Goal: Task Accomplishment & Management: Use online tool/utility

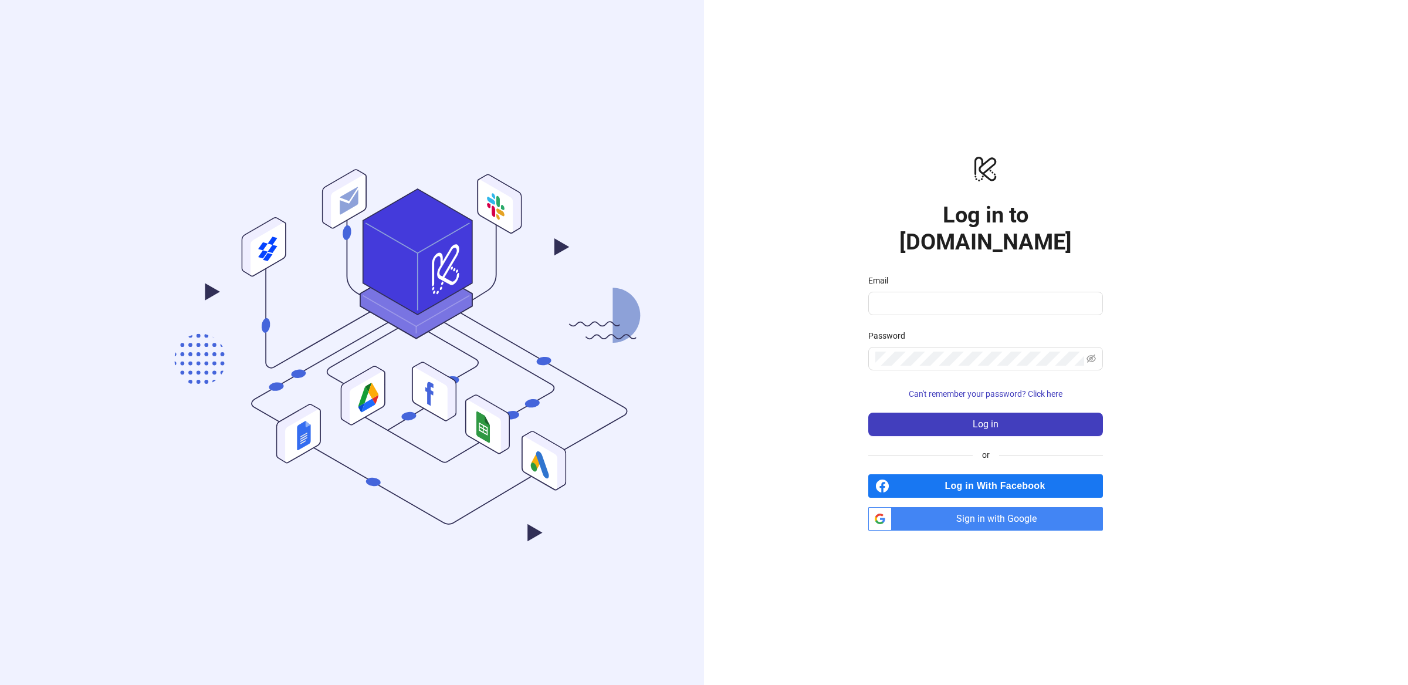
click at [1031, 507] on span "Sign in with Google" at bounding box center [1000, 518] width 207 height 23
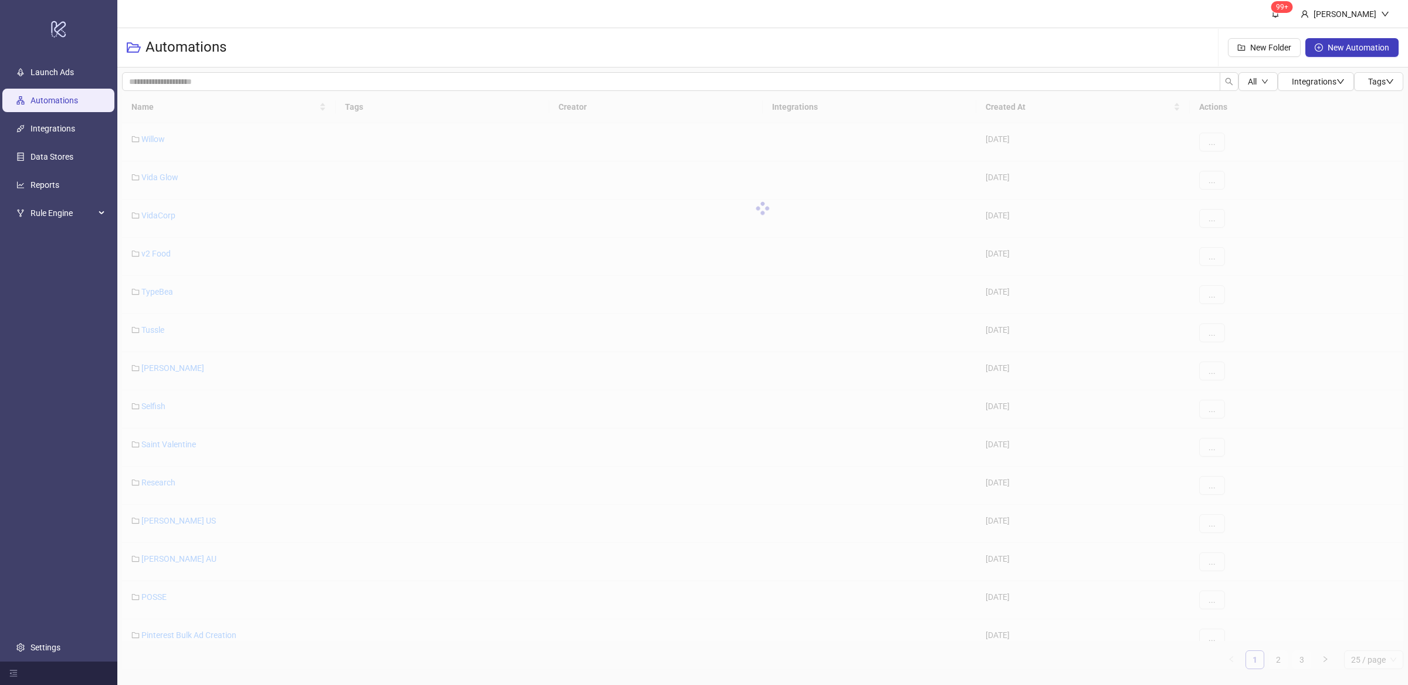
click at [76, 449] on ul "Launch Ads Automations Integrations Data Stores Reports Rule Engine Settings" at bounding box center [58, 359] width 117 height 603
click at [69, 437] on ul "Launch Ads Automations Integrations Data Stores Reports Rule Engine Settings" at bounding box center [58, 359] width 117 height 603
click at [97, 387] on ul "Launch Ads Automations Integrations Data Stores Reports Rule Engine Settings" at bounding box center [58, 359] width 117 height 603
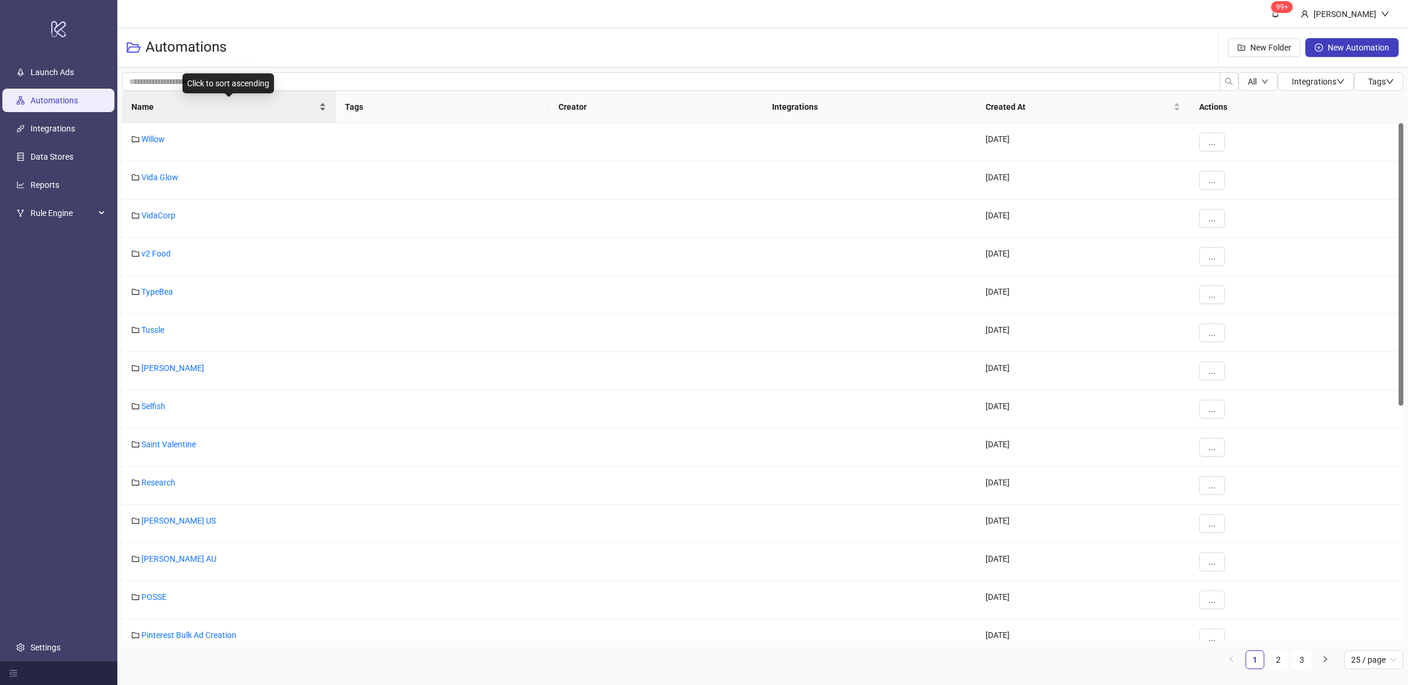
click at [322, 109] on div "Name" at bounding box center [228, 106] width 195 height 13
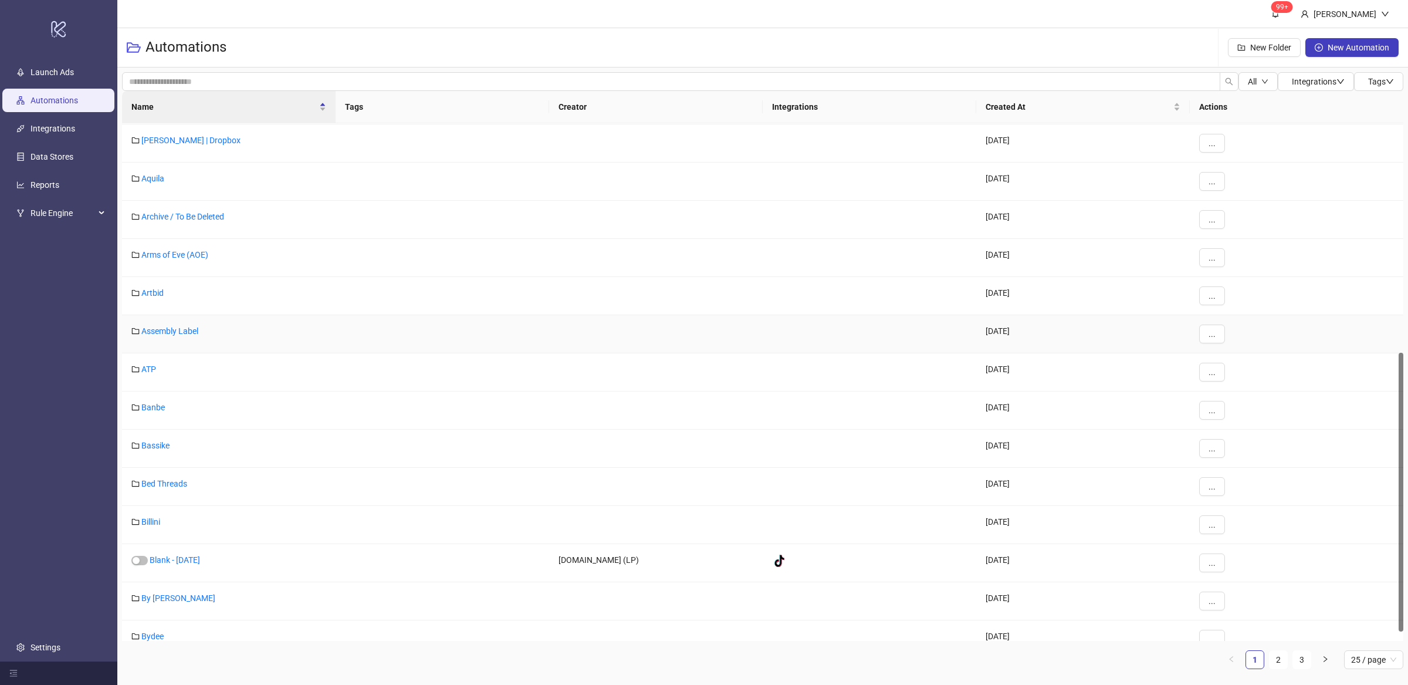
scroll to position [443, 0]
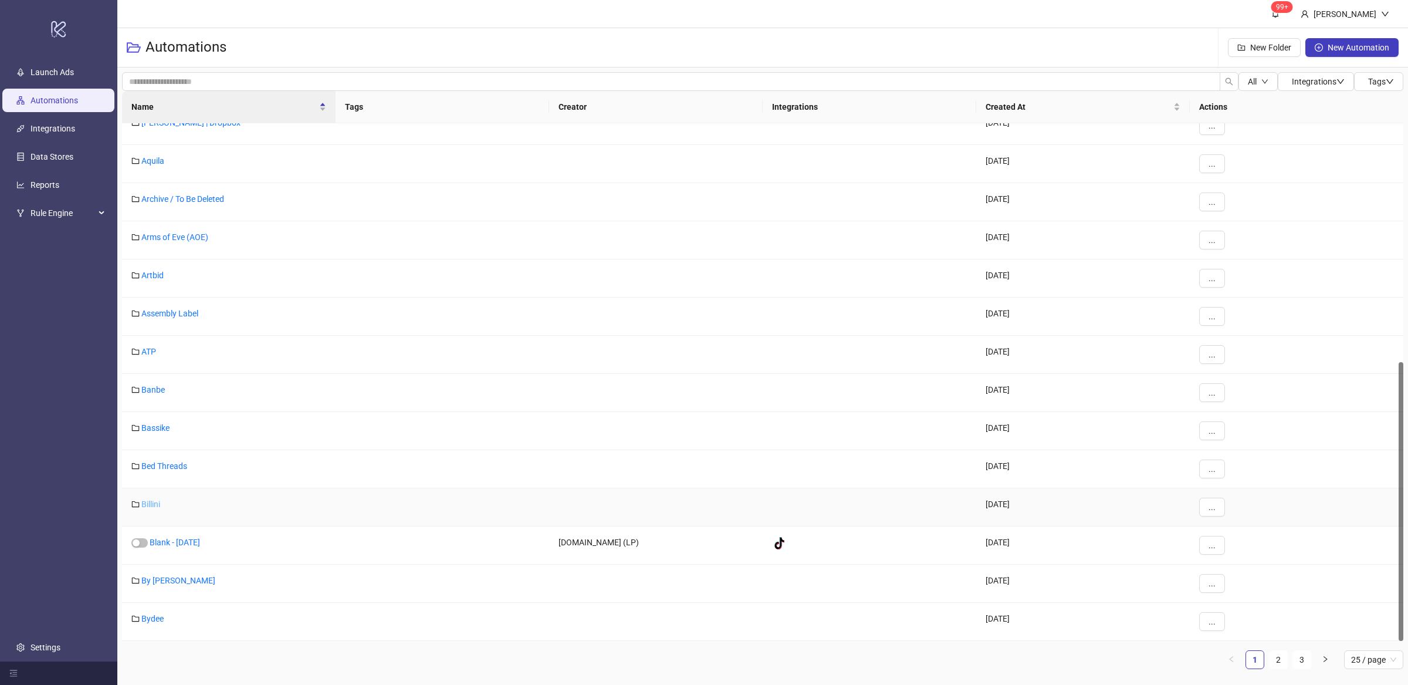
click at [157, 503] on link "Billini" at bounding box center [150, 503] width 19 height 9
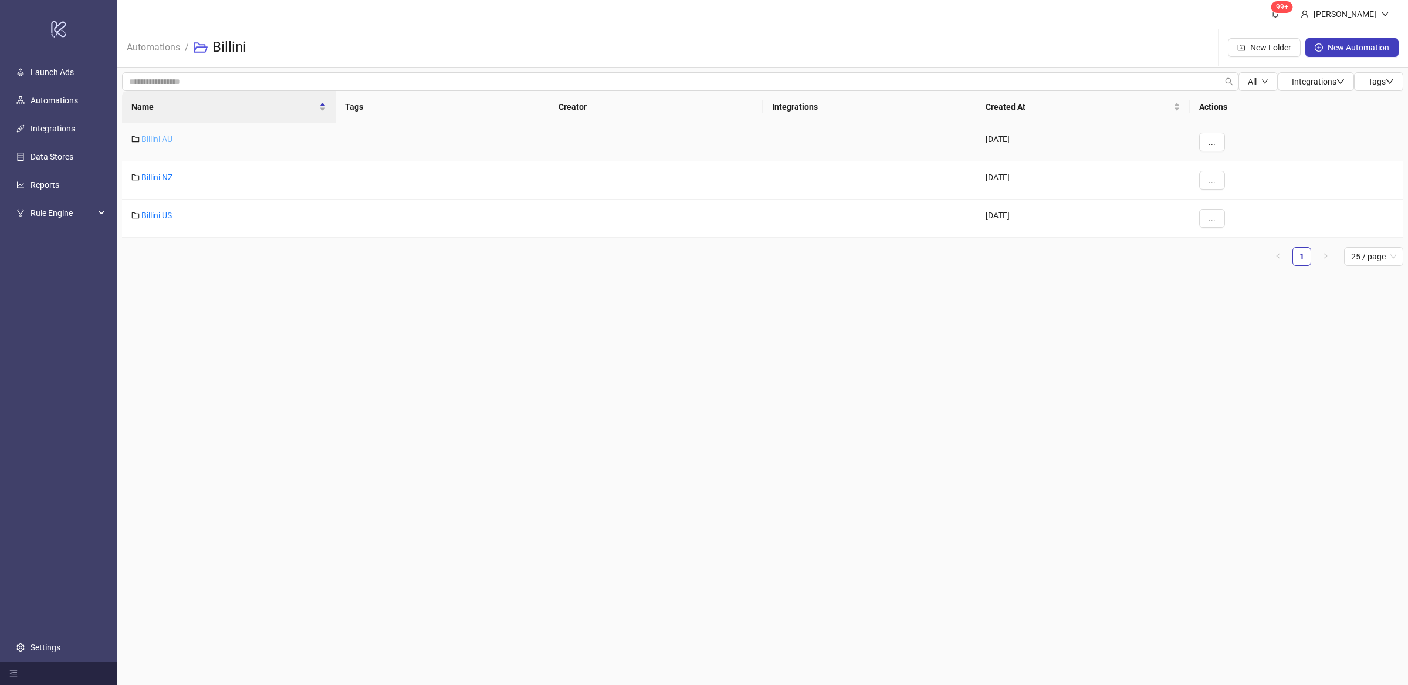
click at [153, 138] on link "Billini AU" at bounding box center [156, 138] width 31 height 9
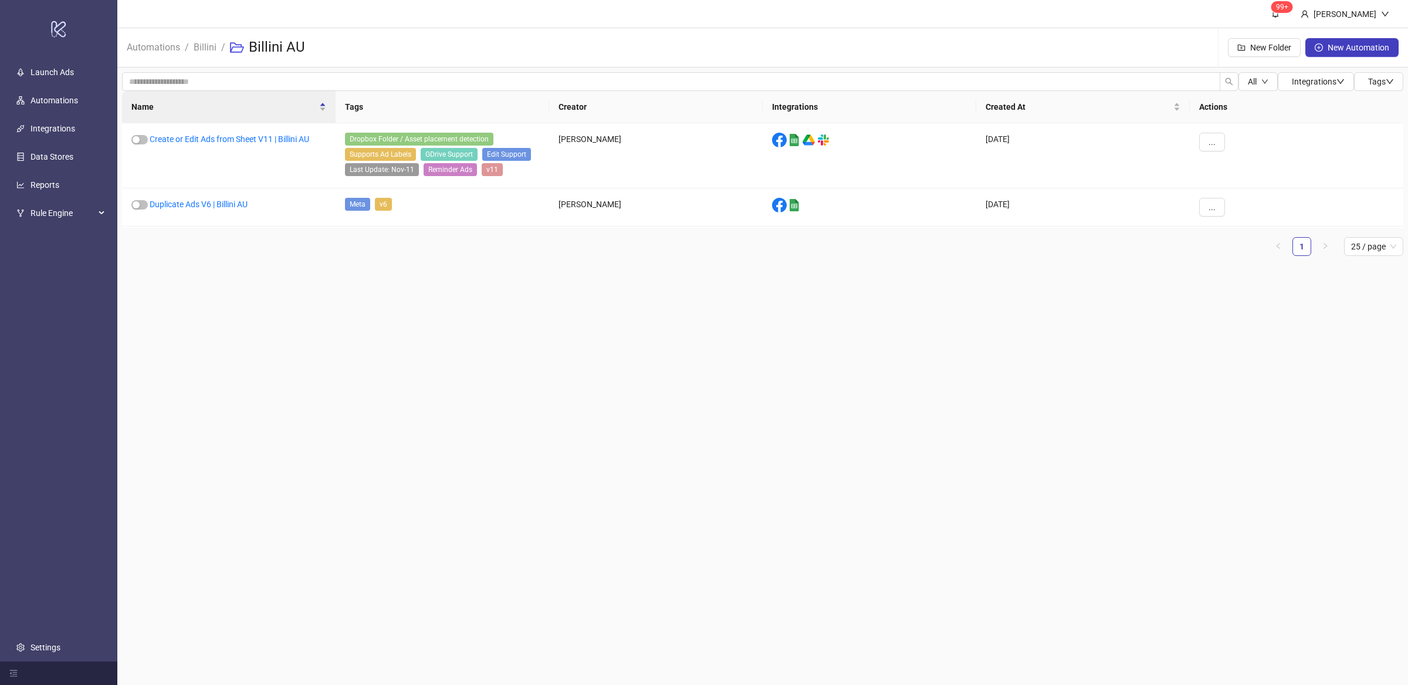
click at [317, 386] on main "99+ [PERSON_NAME] Automations / Billini / Billini AU New Folder New Automation …" at bounding box center [762, 342] width 1291 height 685
click at [345, 378] on main "99+ [PERSON_NAME] Automations / Billini / Billini AU New Folder New Automation …" at bounding box center [762, 342] width 1291 height 685
click at [271, 140] on link "Create or Edit Ads from Sheet V11 | Billini AU" at bounding box center [230, 138] width 160 height 9
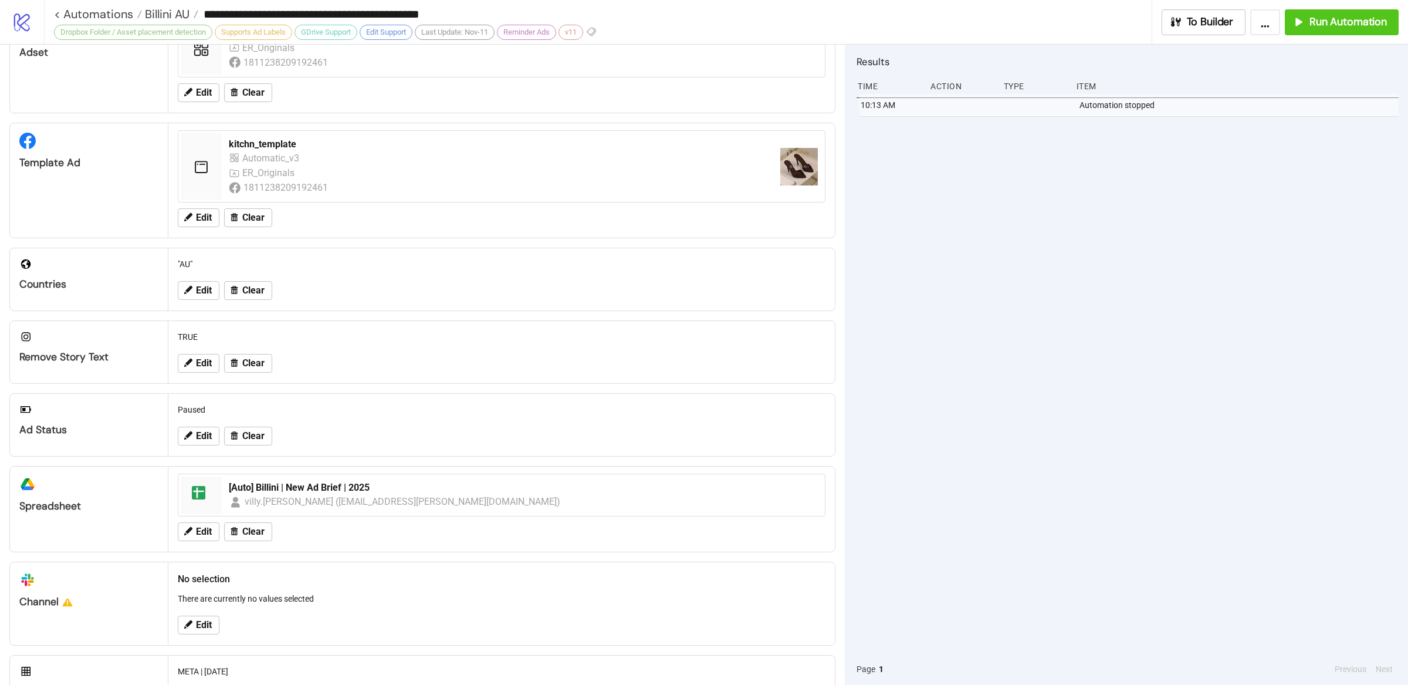
scroll to position [161, 0]
click at [1339, 23] on span "Run Automation" at bounding box center [1348, 21] width 77 height 13
click at [1209, 512] on div "12:23 PM Automation stopped 12:23 PM Automation started 10:13 AM Automation sto…" at bounding box center [1128, 373] width 542 height 559
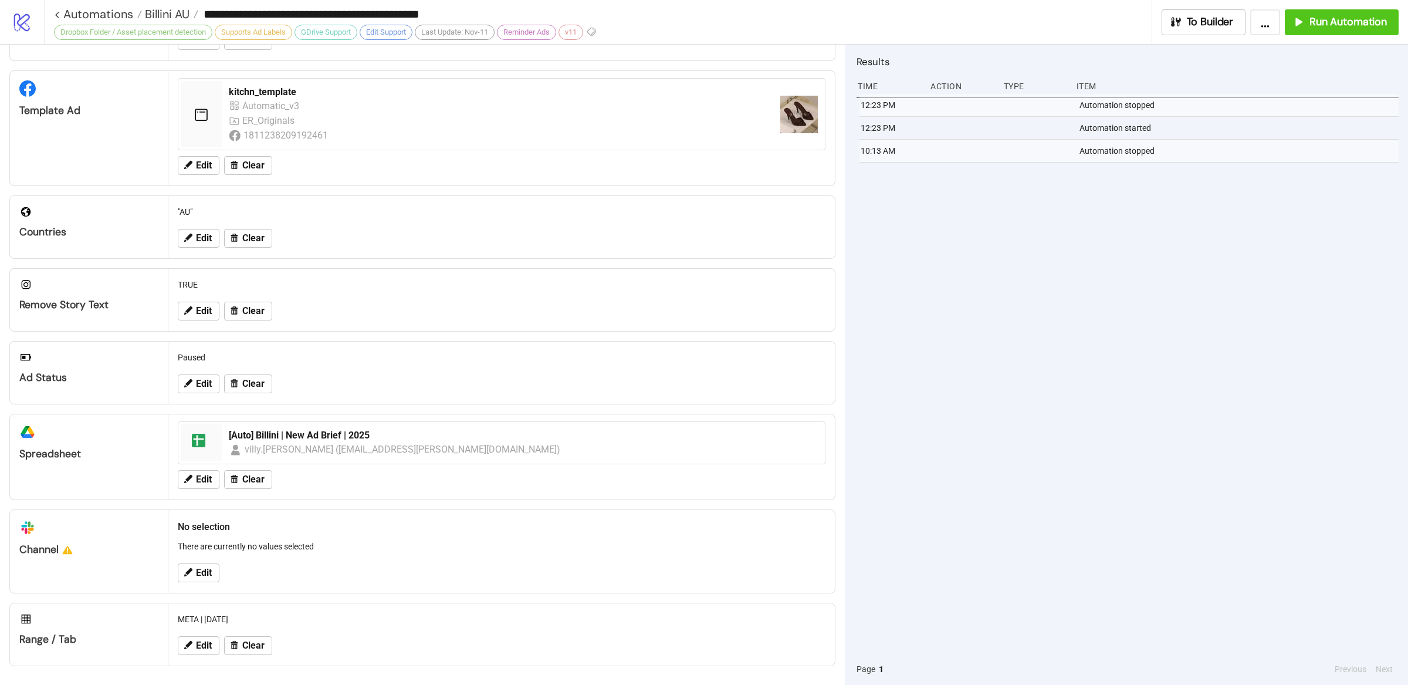
scroll to position [211, 0]
click at [205, 651] on span "Edit" at bounding box center [204, 645] width 16 height 11
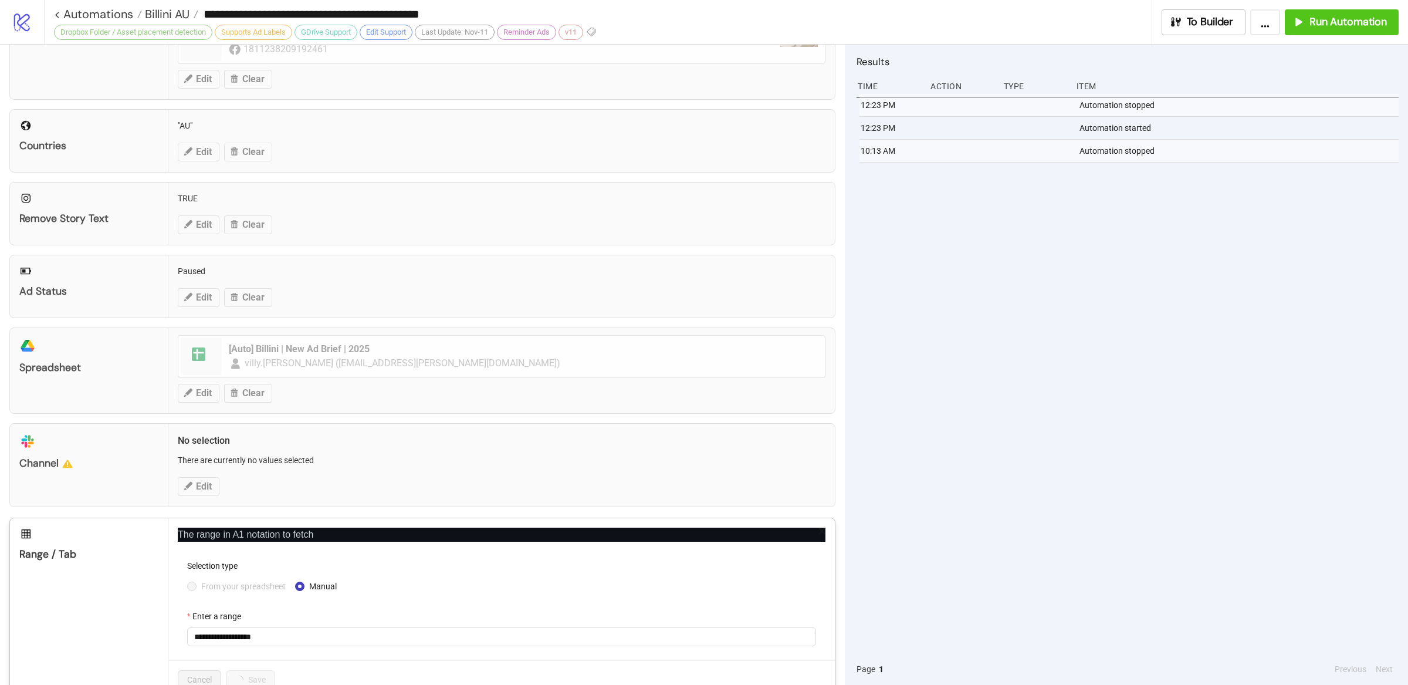
scroll to position [333, 0]
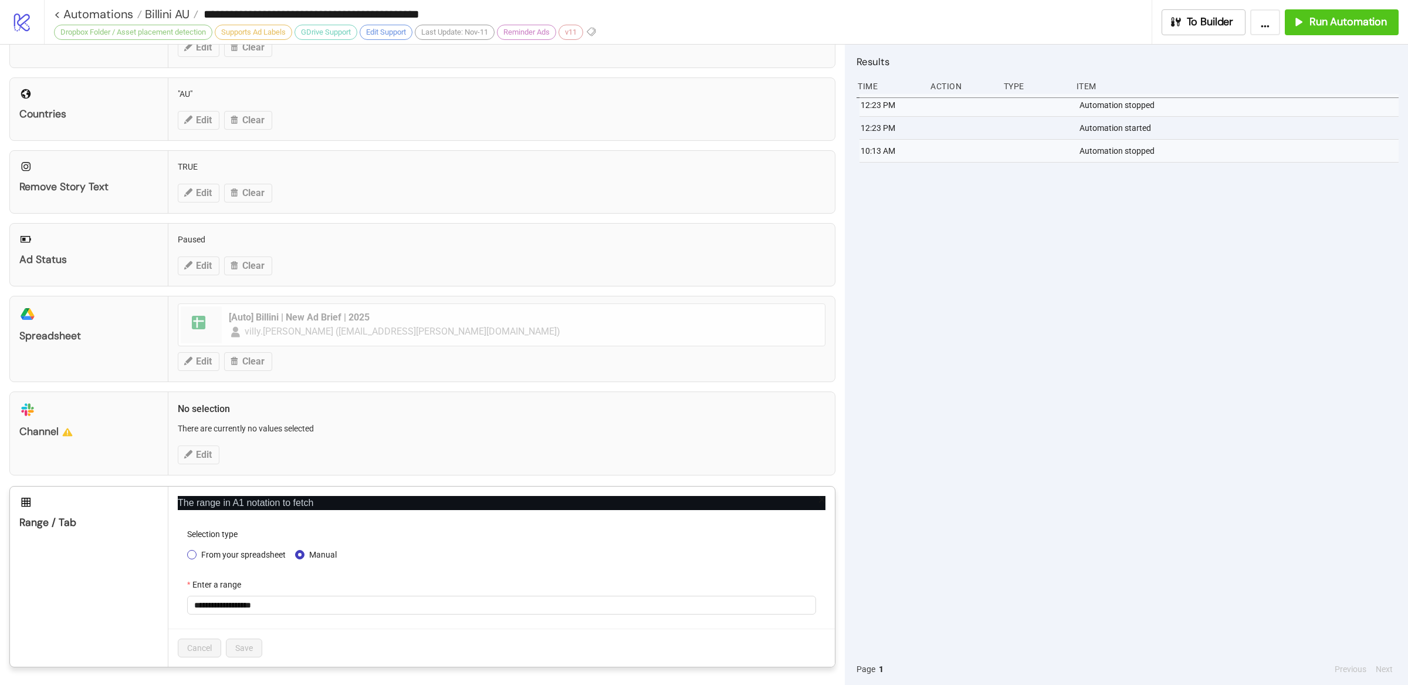
click at [235, 557] on span "From your spreadsheet" at bounding box center [244, 554] width 94 height 13
click at [281, 600] on span "META | [DATE]" at bounding box center [501, 605] width 615 height 18
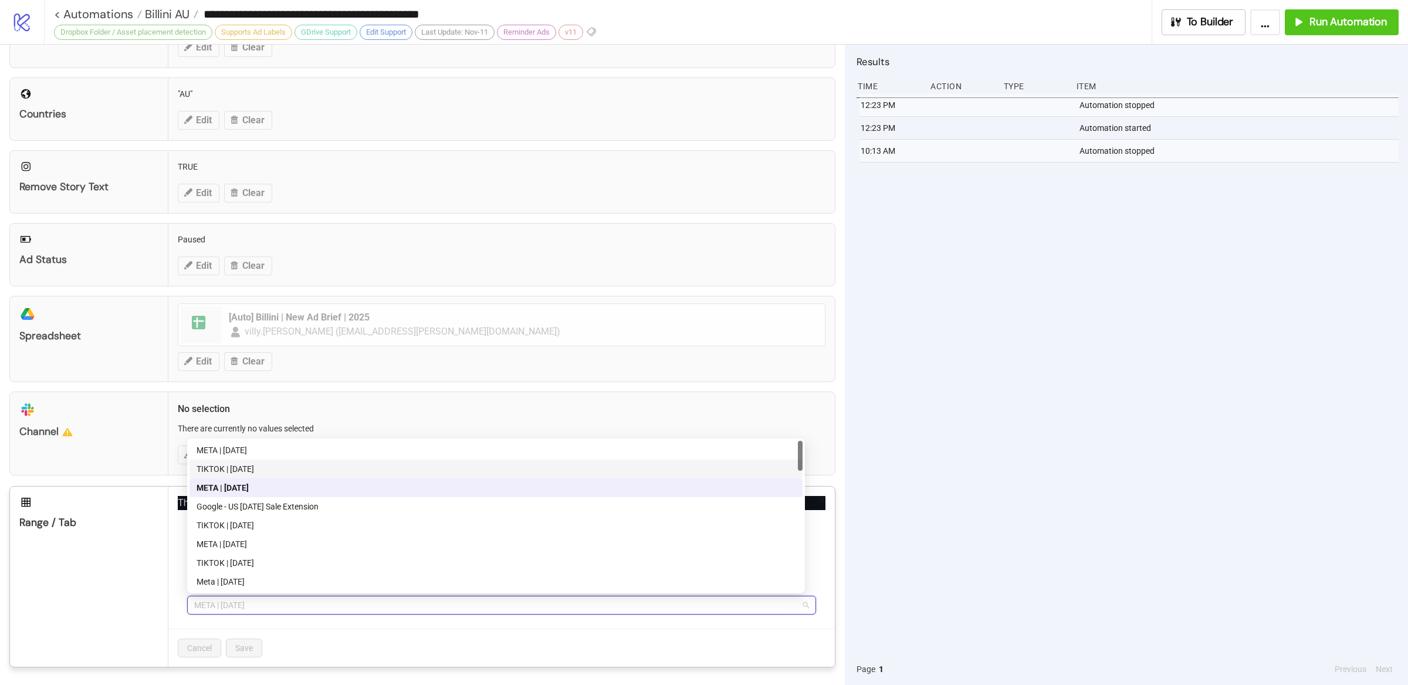
click at [250, 471] on div "TIKTOK | [DATE]" at bounding box center [496, 468] width 599 height 13
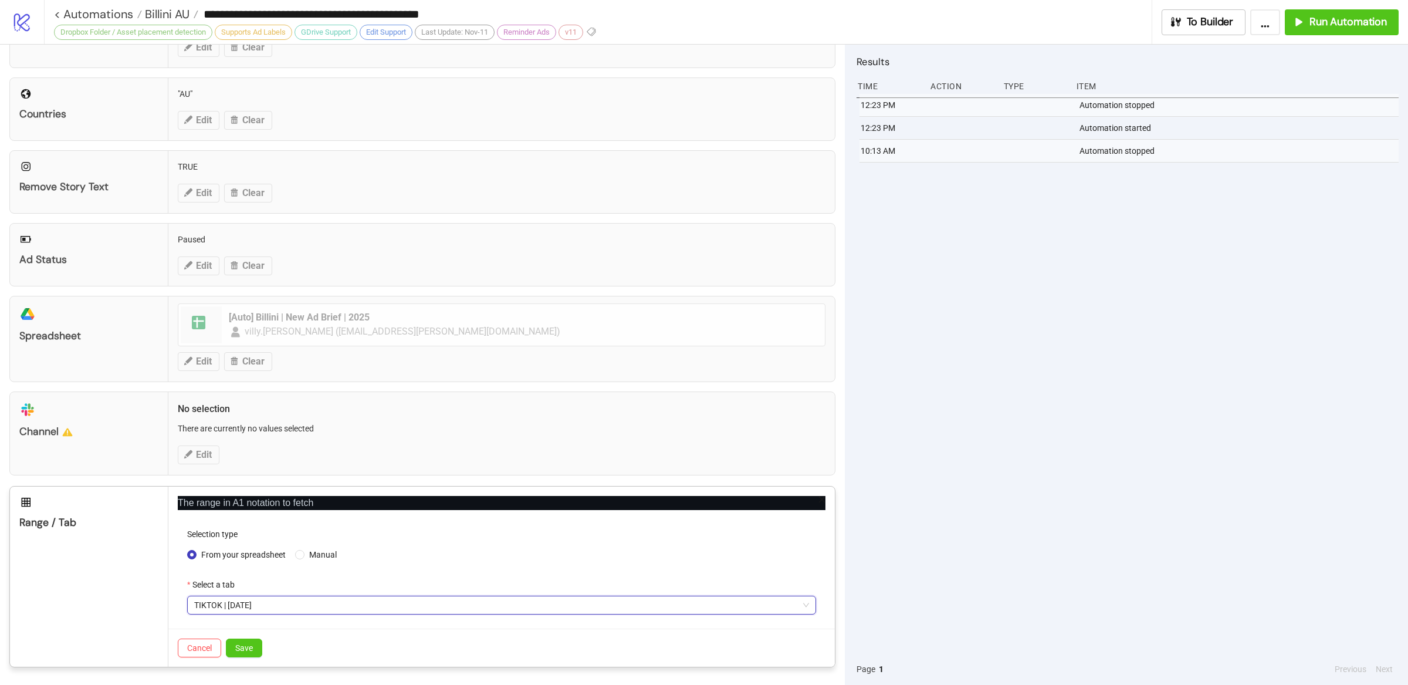
click at [292, 607] on span "TIKTOK | [DATE]" at bounding box center [501, 605] width 615 height 18
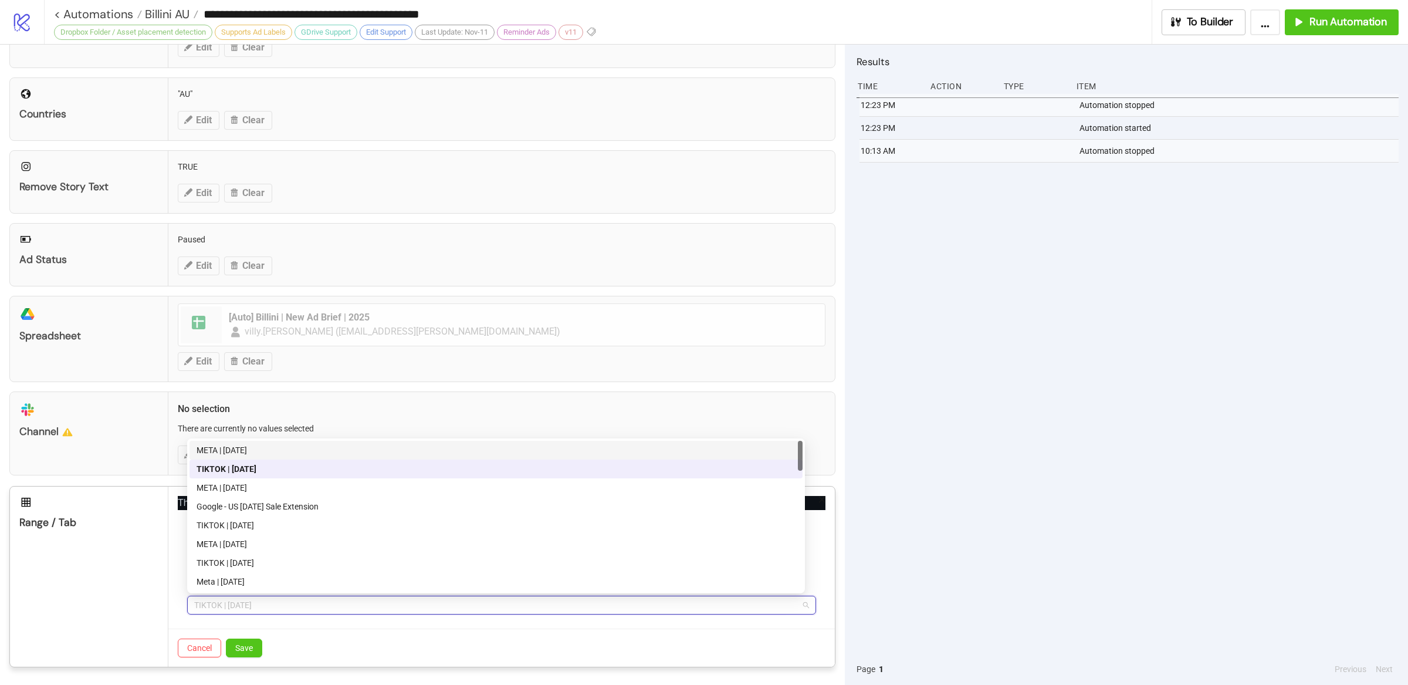
click at [274, 447] on div "META | [DATE]" at bounding box center [496, 450] width 599 height 13
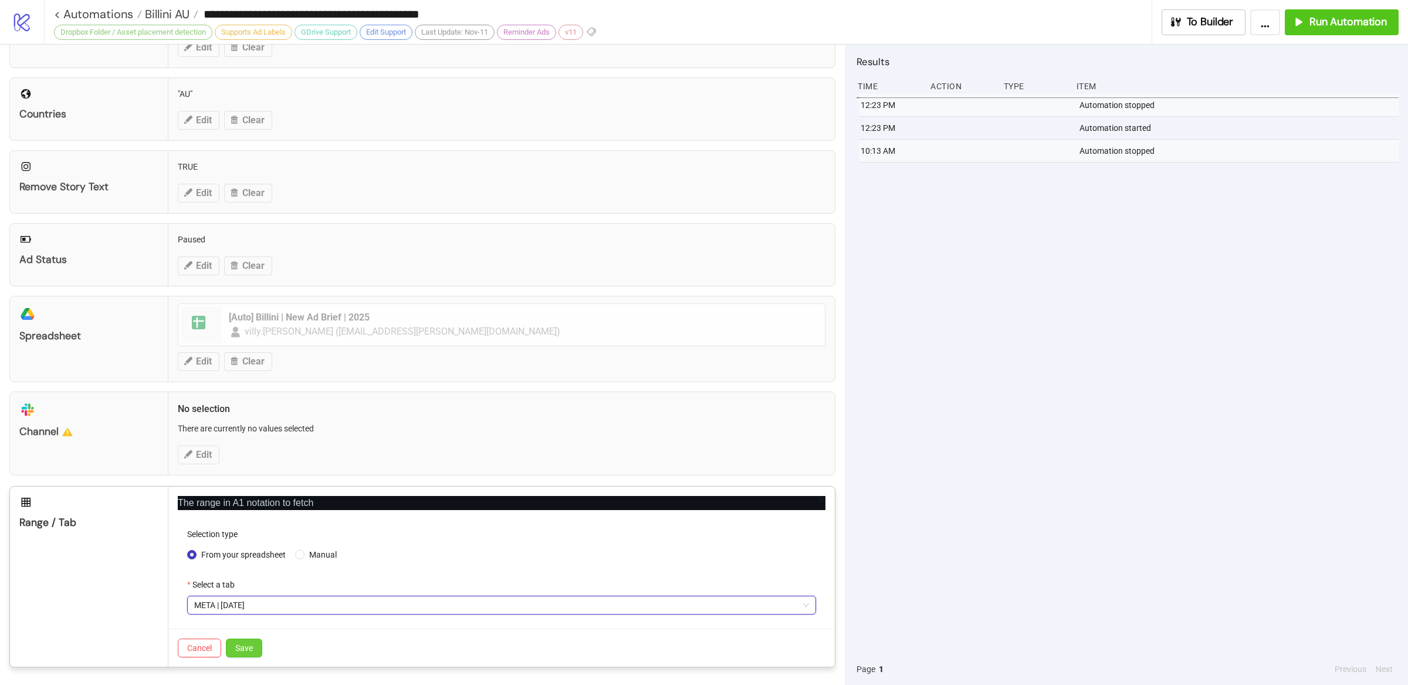
click at [248, 651] on span "Save" at bounding box center [244, 647] width 18 height 9
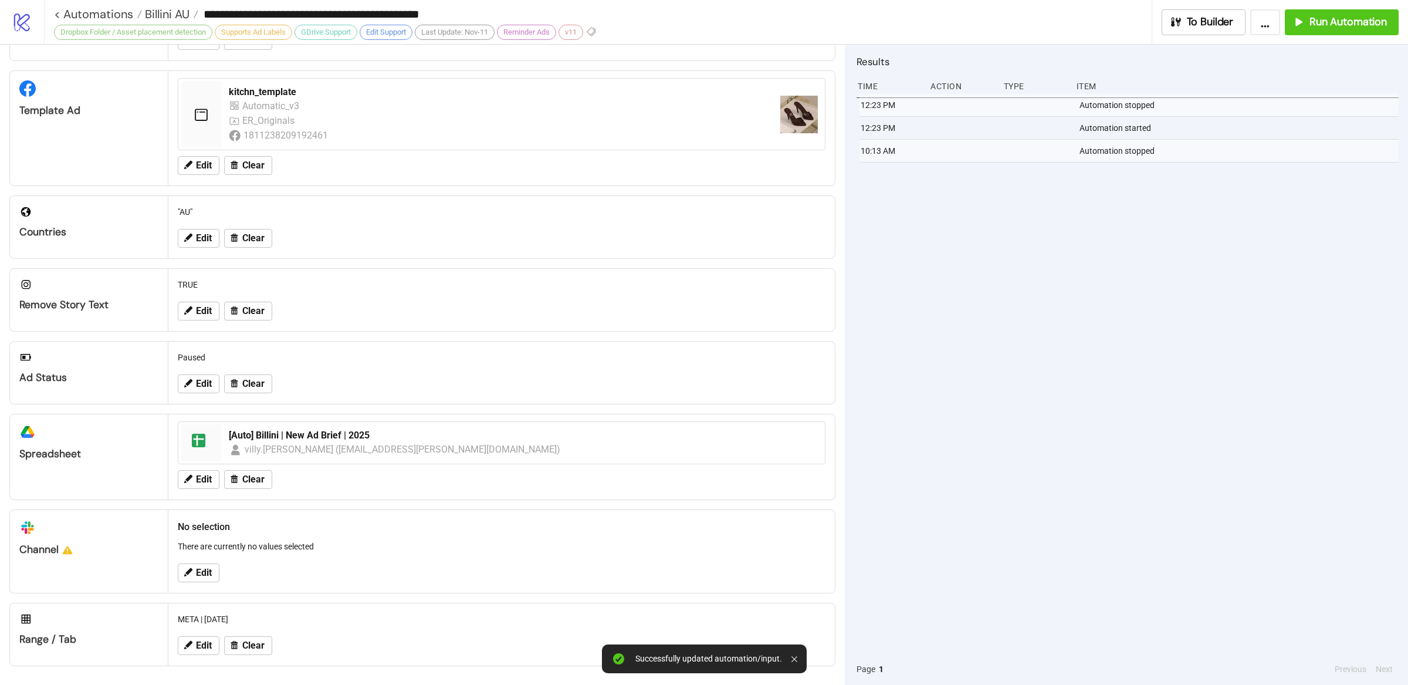
scroll to position [214, 0]
click at [910, 519] on div "12:23 PM Automation stopped 12:23 PM Automation started 10:13 AM Automation sto…" at bounding box center [1128, 373] width 542 height 559
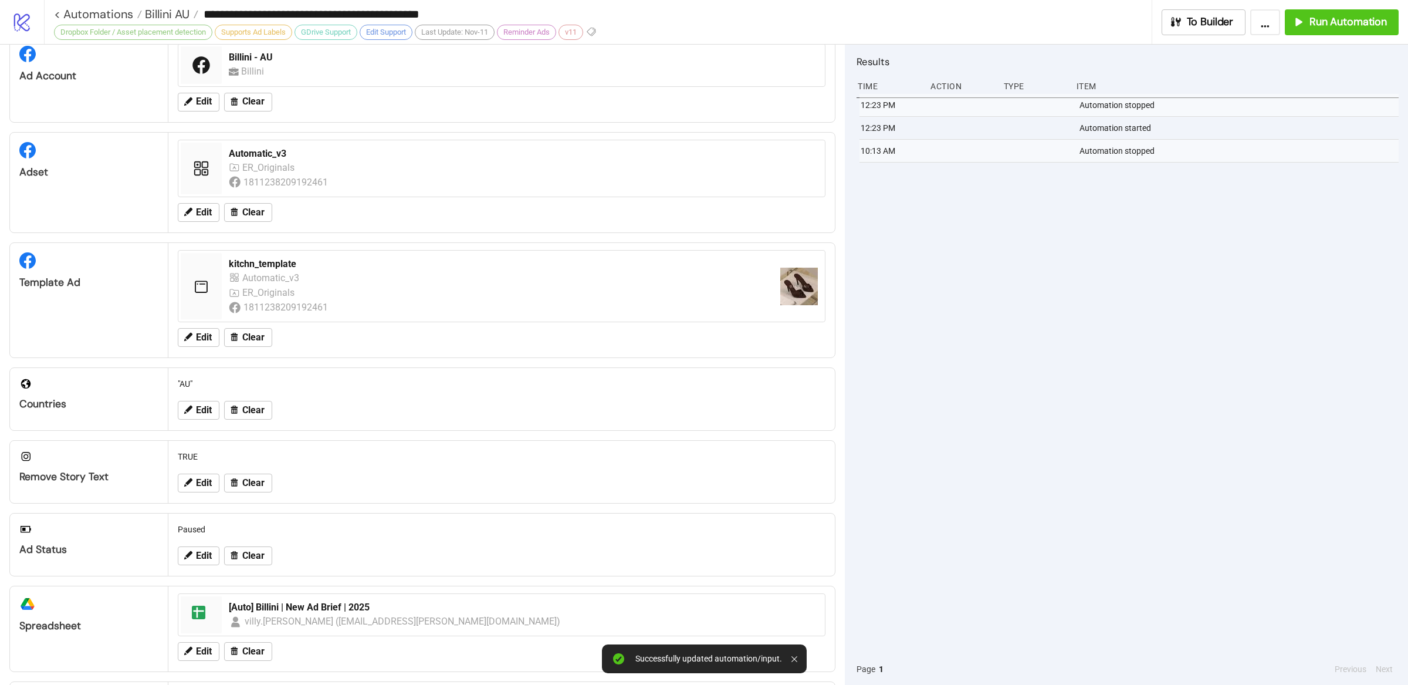
scroll to position [0, 0]
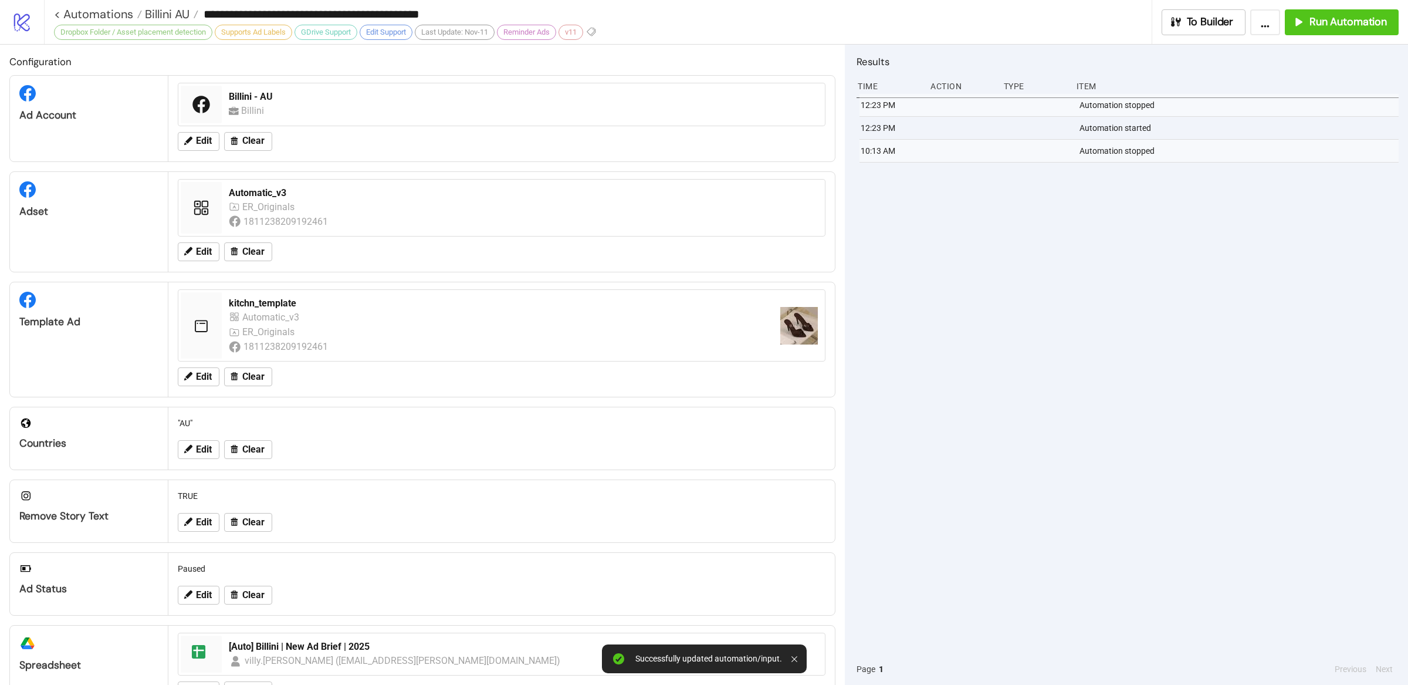
click at [1119, 371] on div "12:23 PM Automation stopped 12:23 PM Automation started 10:13 AM Automation sto…" at bounding box center [1128, 373] width 542 height 559
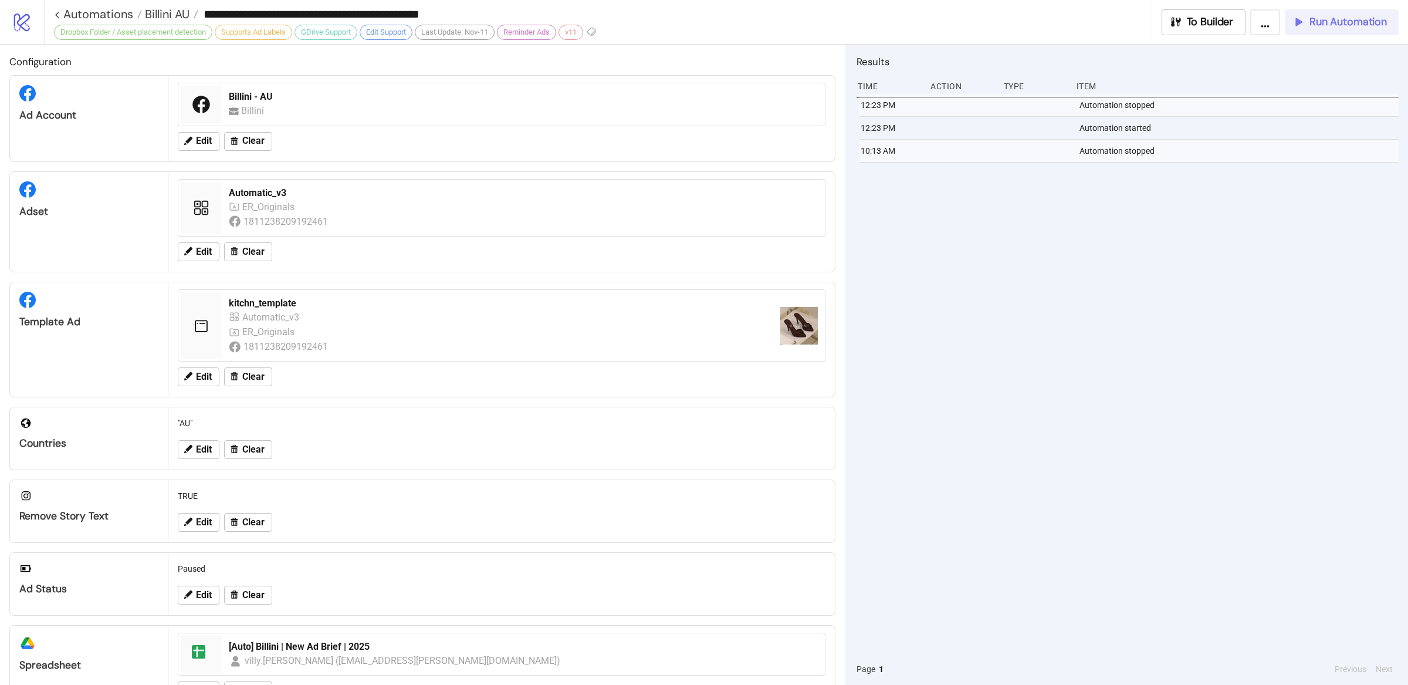
click at [1341, 22] on span "Run Automation" at bounding box center [1348, 21] width 77 height 13
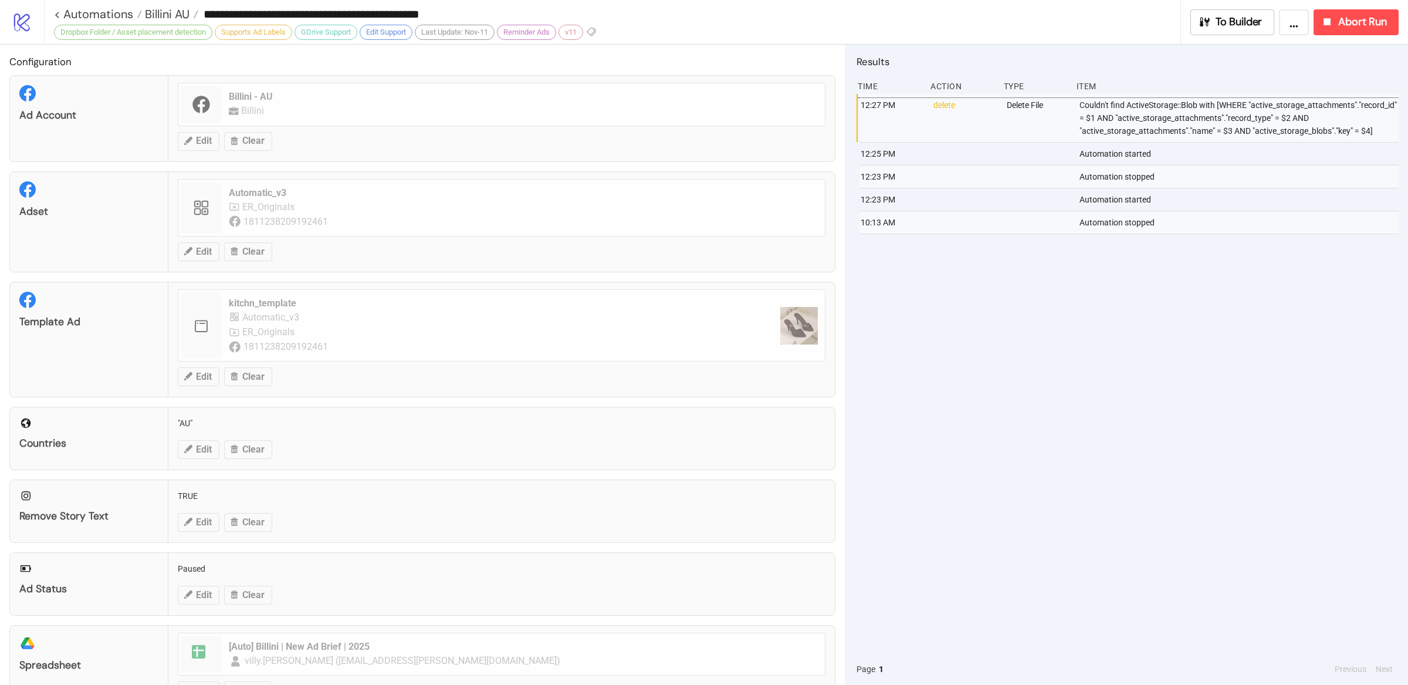
click at [1078, 331] on div "12:27 PM delete Delete File Couldn't find ActiveStorage::Blob with [WHERE "acti…" at bounding box center [1128, 373] width 542 height 559
